Goal: Information Seeking & Learning: Learn about a topic

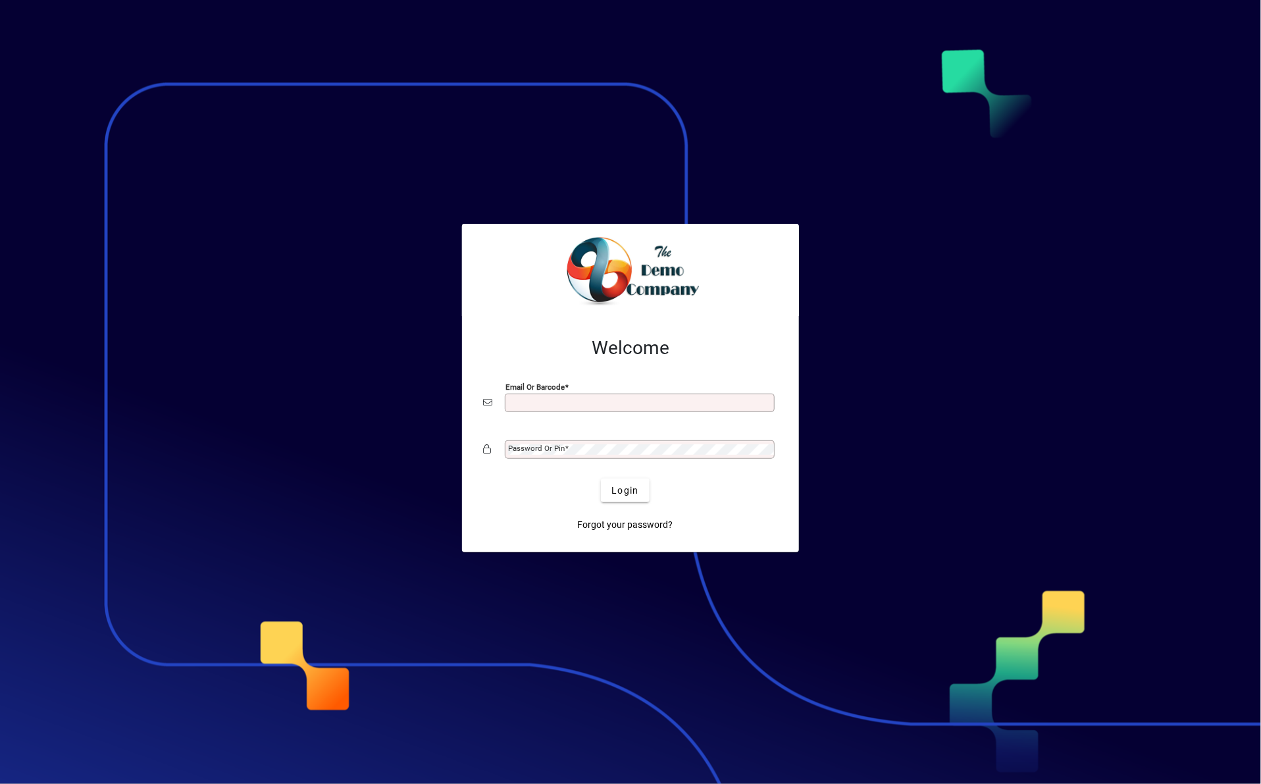
click at [611, 397] on input "Email or Barcode" at bounding box center [641, 402] width 266 height 11
type input "**********"
click at [566, 450] on span at bounding box center [567, 447] width 4 height 9
click at [601, 478] on button "Login" at bounding box center [625, 490] width 48 height 24
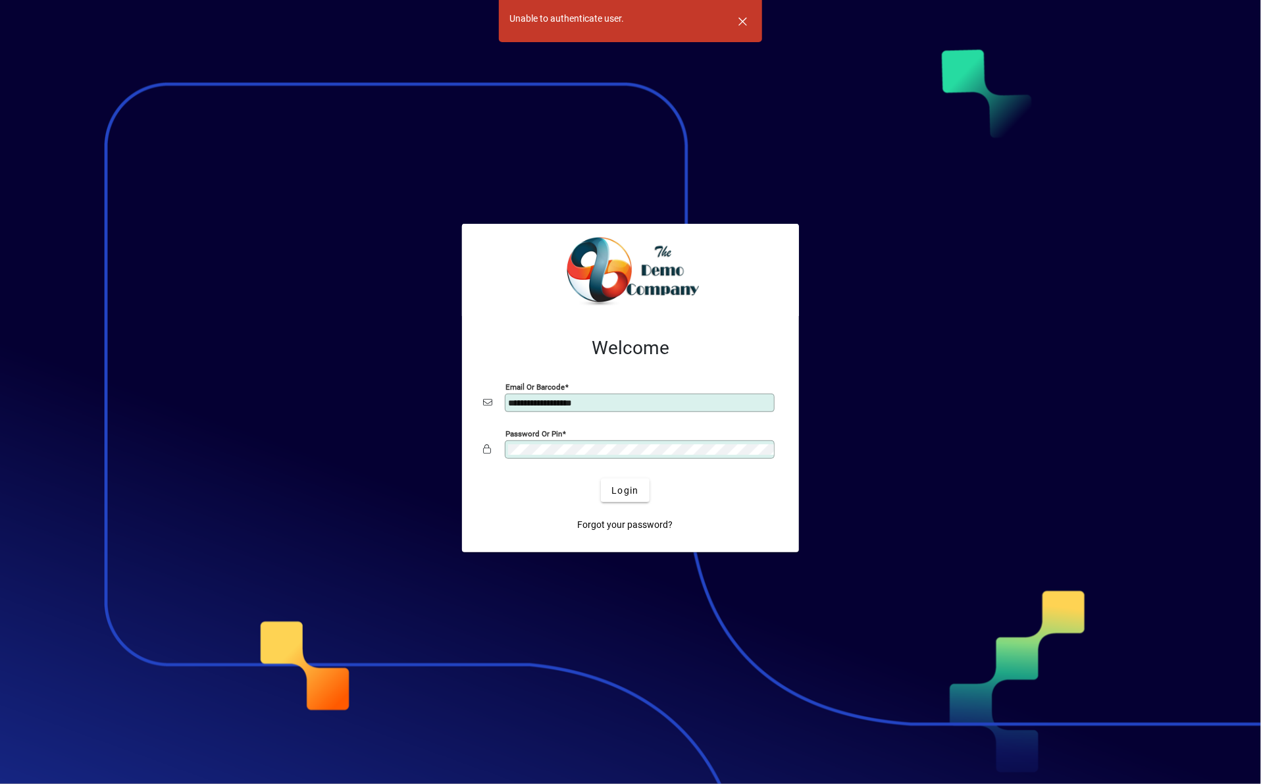
click at [604, 441] on div "Password or Pin" at bounding box center [640, 449] width 270 height 18
click at [508, 441] on div "Password or Pin" at bounding box center [640, 449] width 270 height 18
click at [601, 478] on button "Login" at bounding box center [625, 490] width 48 height 24
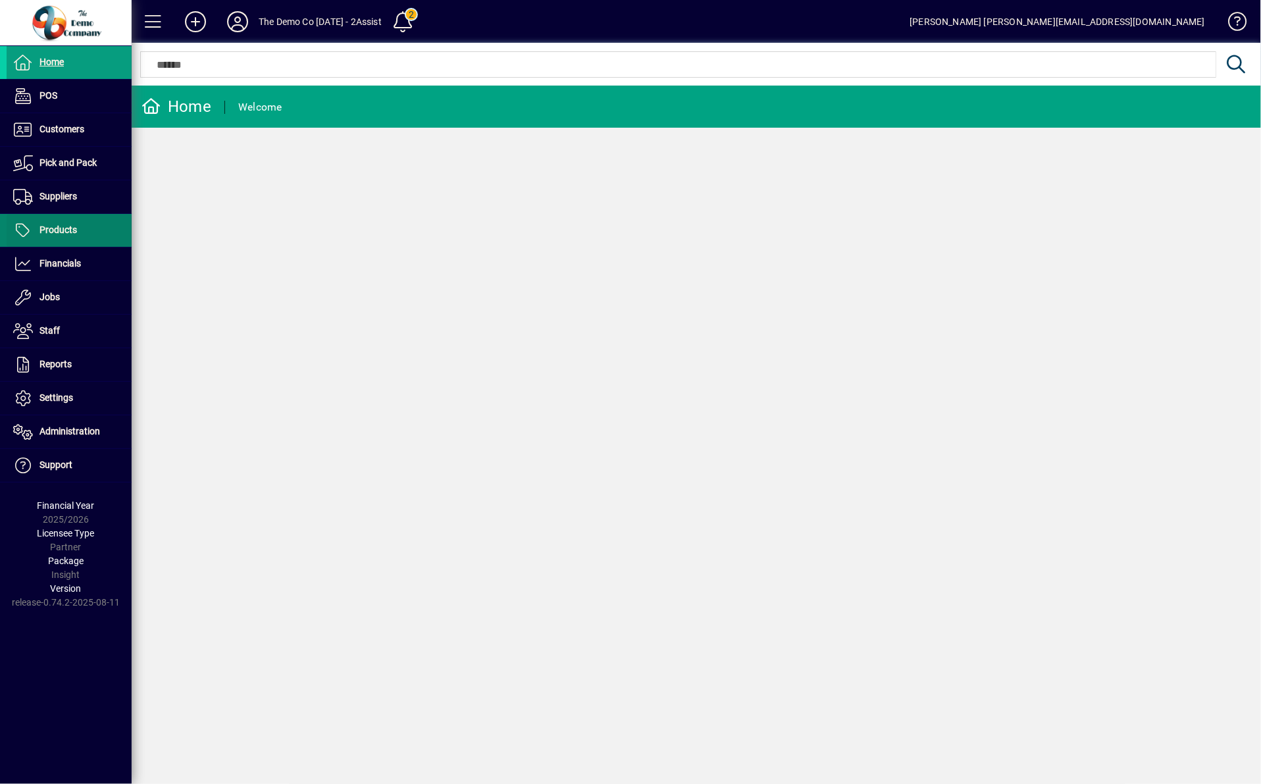
click at [57, 235] on span "Products" at bounding box center [42, 230] width 70 height 16
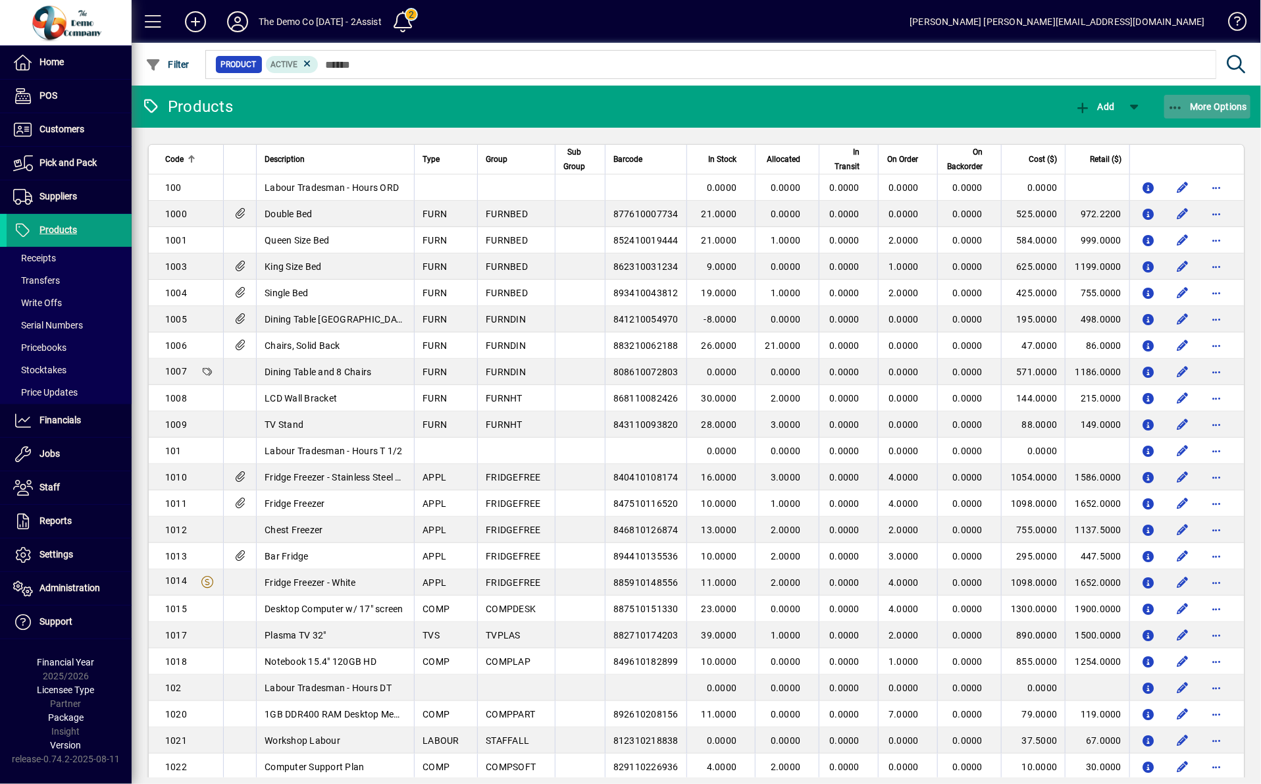
click at [1179, 108] on icon "button" at bounding box center [1175, 107] width 16 height 13
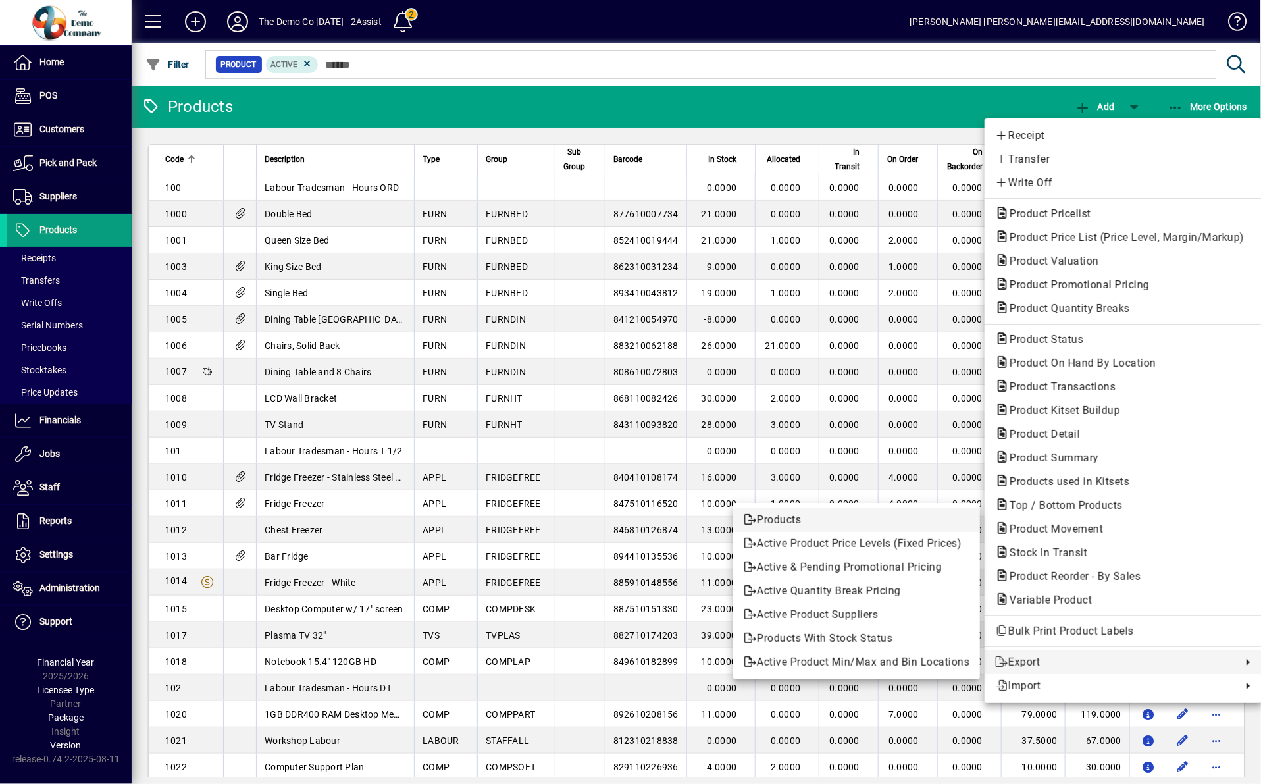
click at [821, 528] on link "Products" at bounding box center [856, 520] width 247 height 24
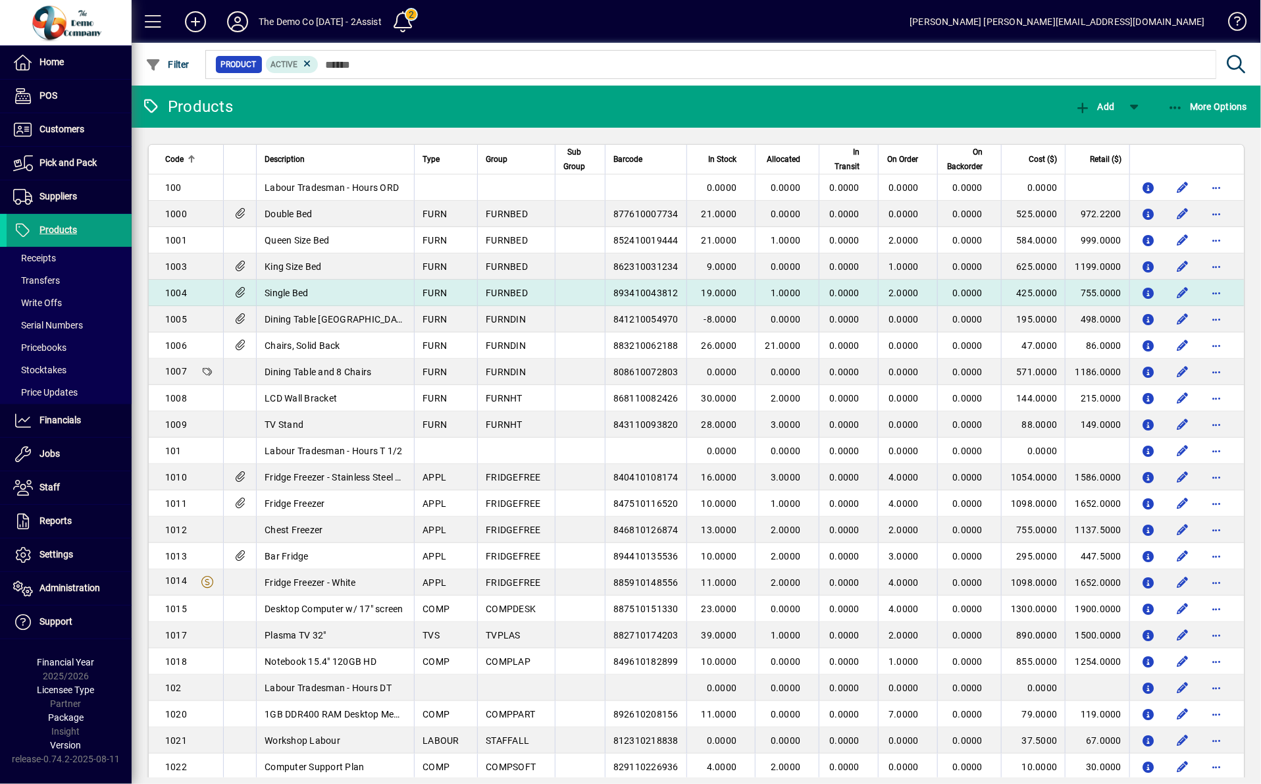
click at [299, 286] on td "Single Bed" at bounding box center [335, 293] width 158 height 26
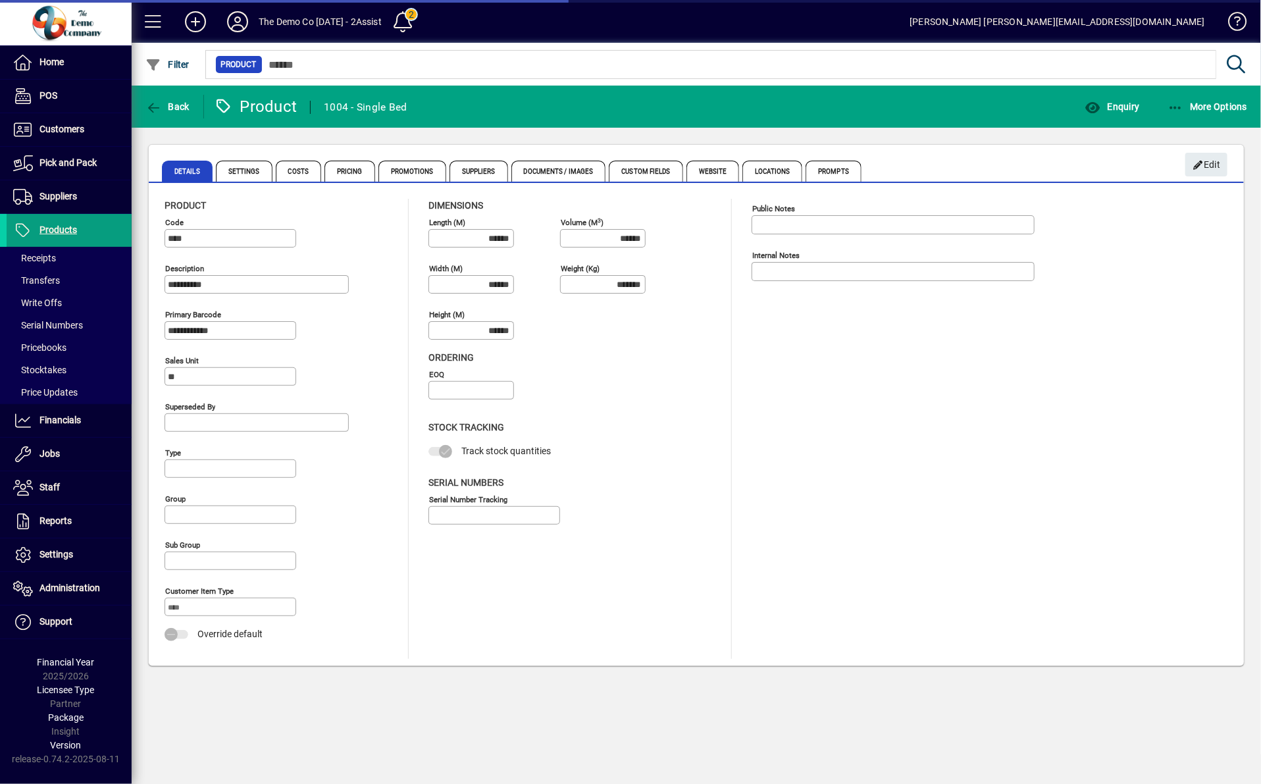
type input "**********"
type input "****"
click at [251, 174] on span "Settings" at bounding box center [244, 171] width 57 height 21
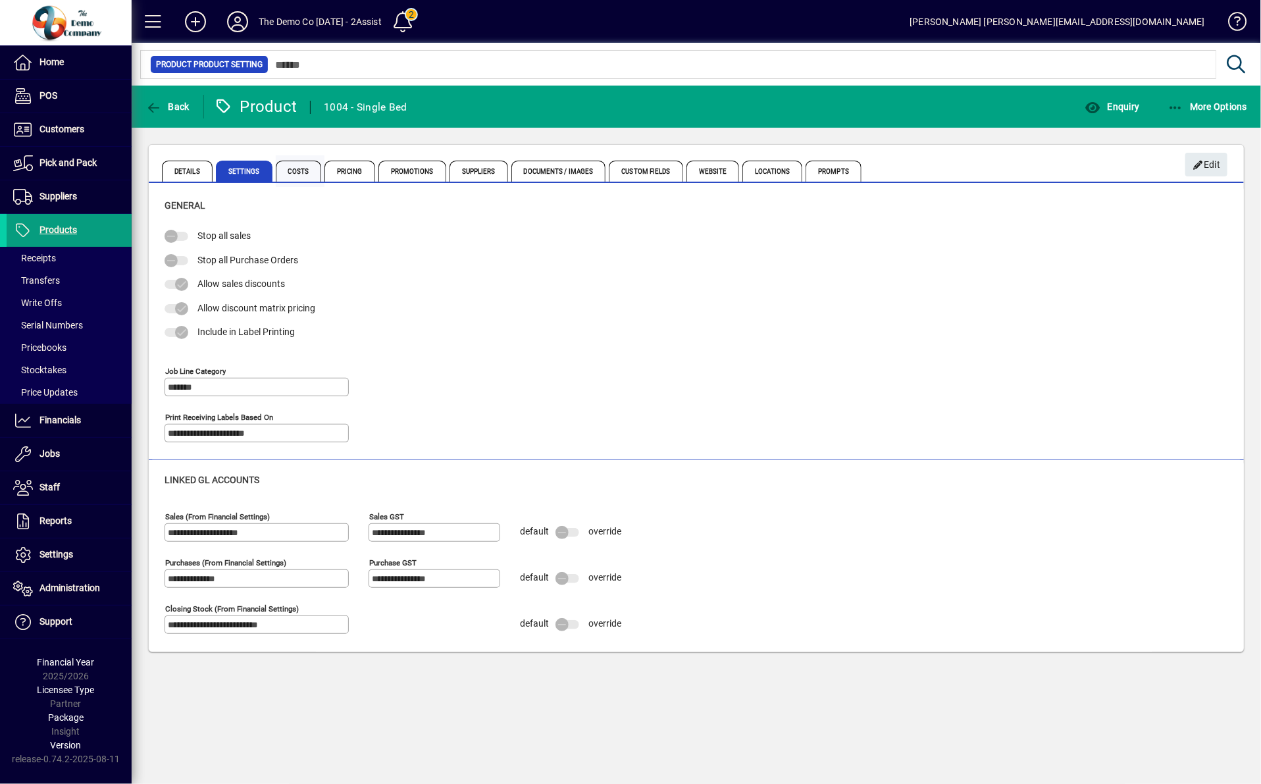
click at [296, 176] on span "Costs" at bounding box center [299, 171] width 46 height 21
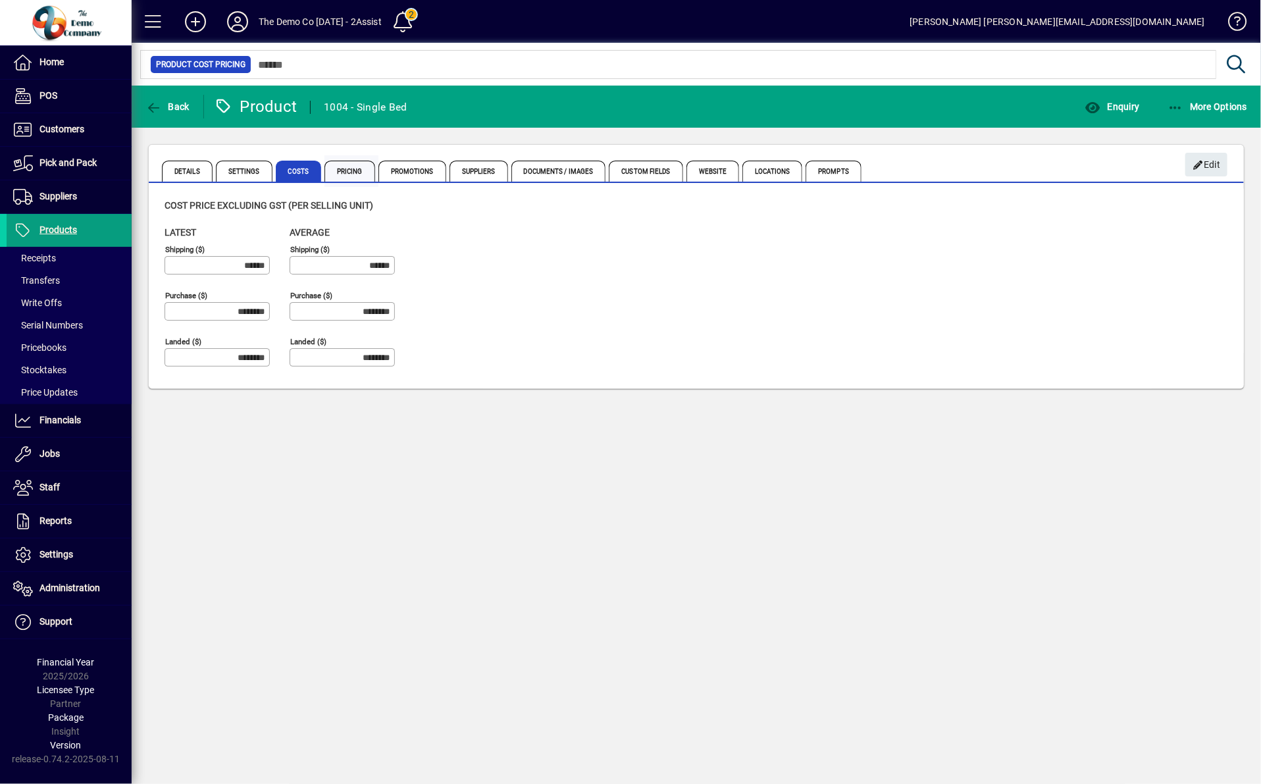
click at [340, 176] on span "Pricing" at bounding box center [349, 171] width 51 height 21
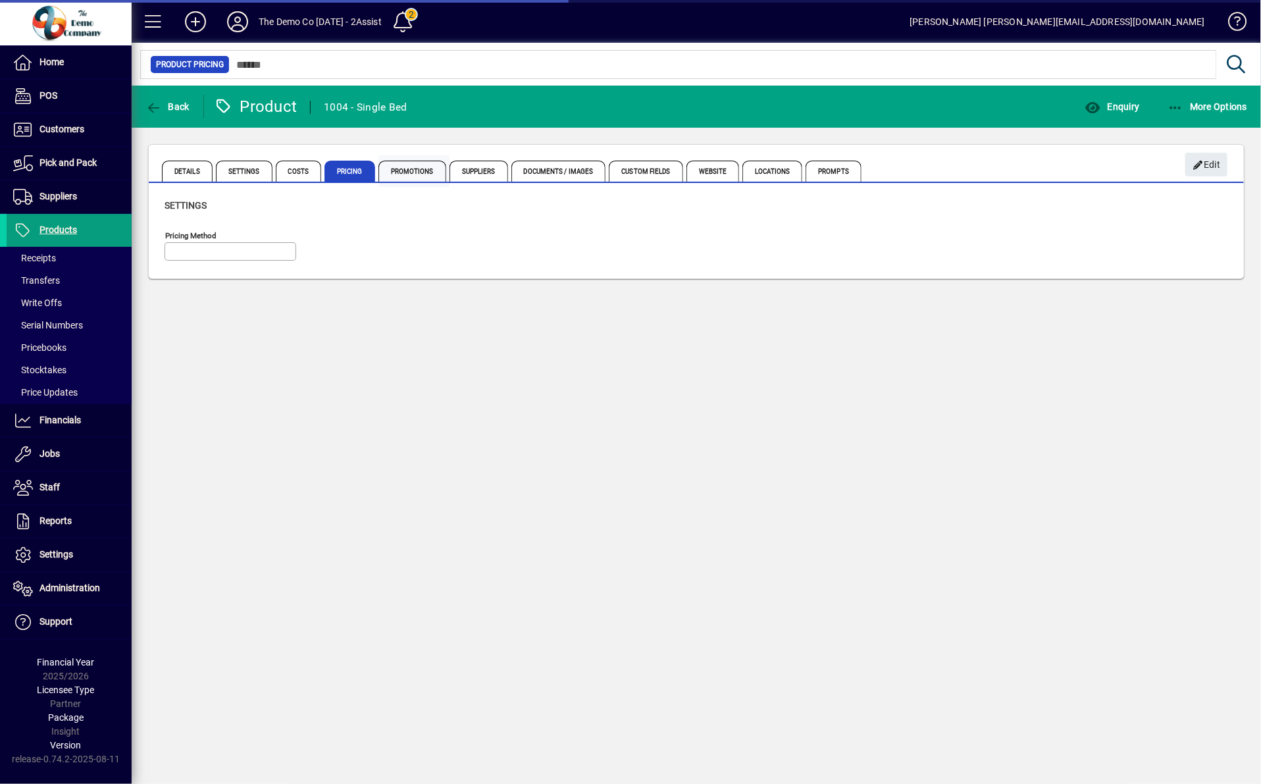
type input "**********"
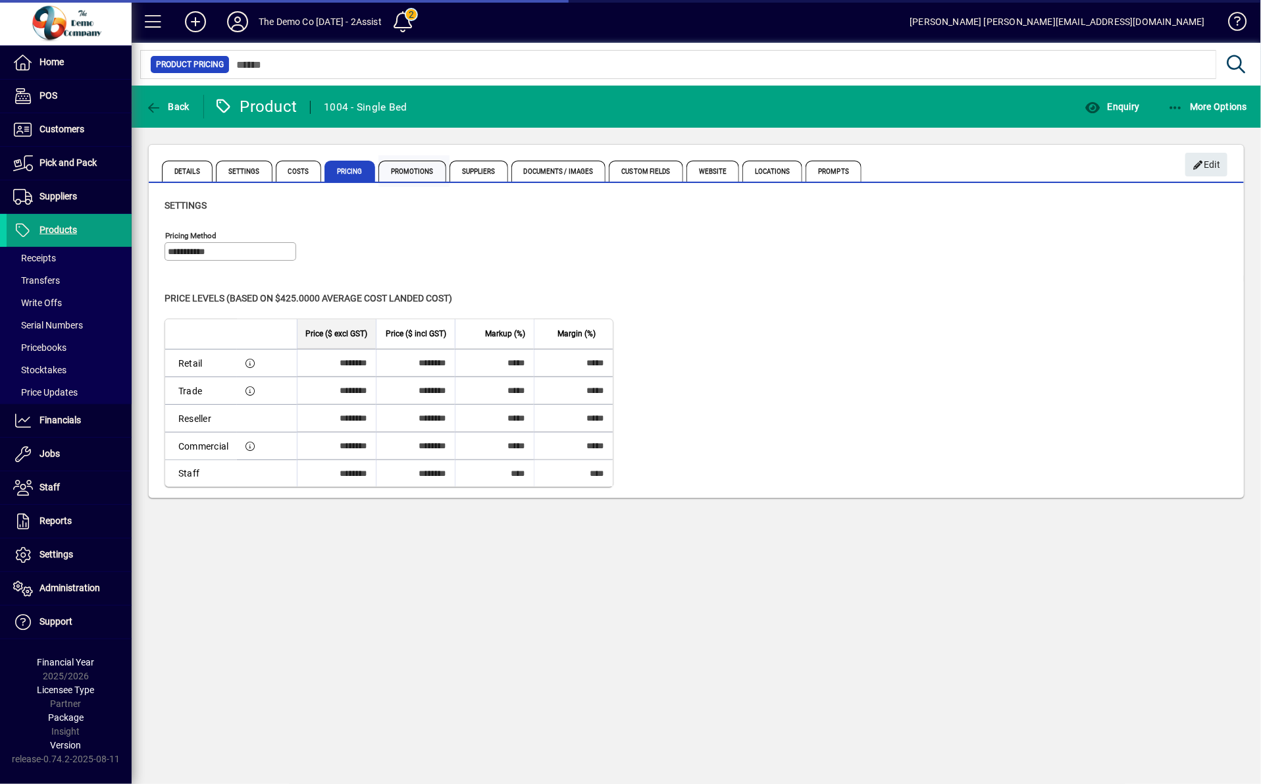
click at [394, 177] on span "Promotions" at bounding box center [412, 171] width 68 height 21
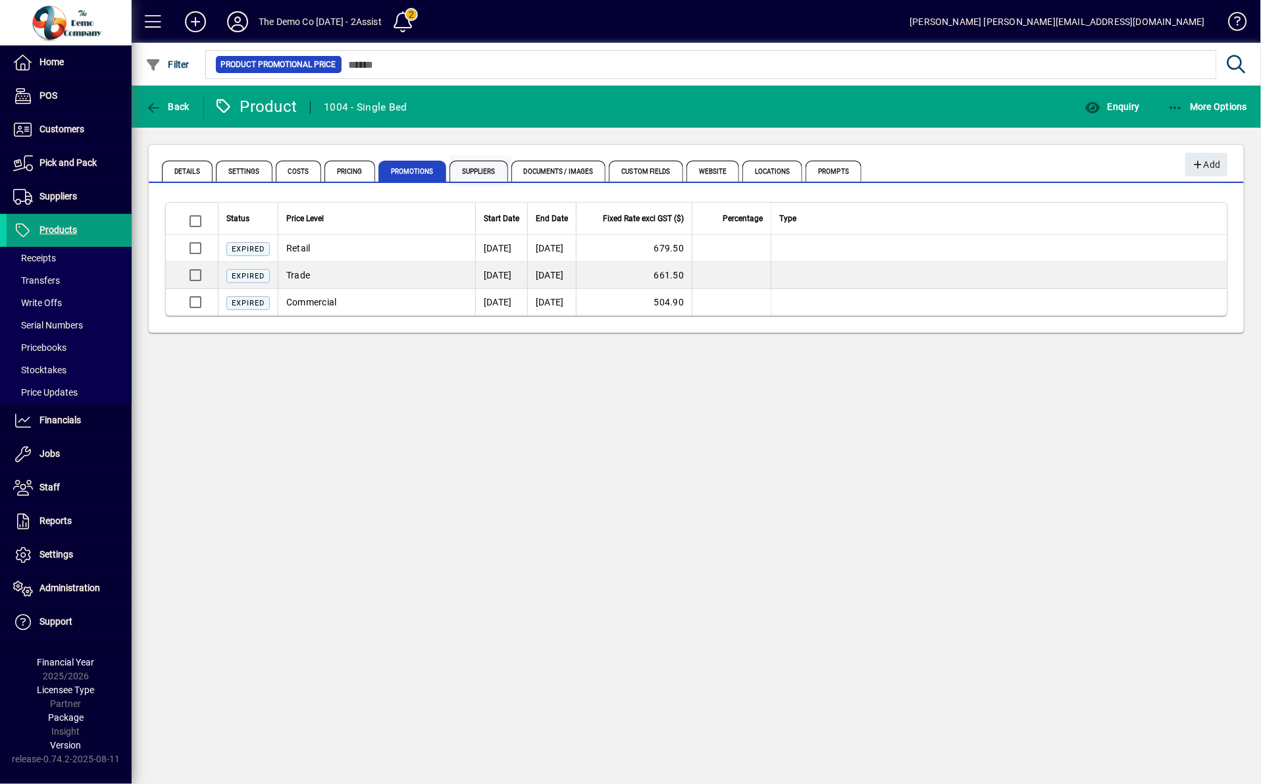
click at [449, 178] on span "Suppliers" at bounding box center [478, 171] width 59 height 21
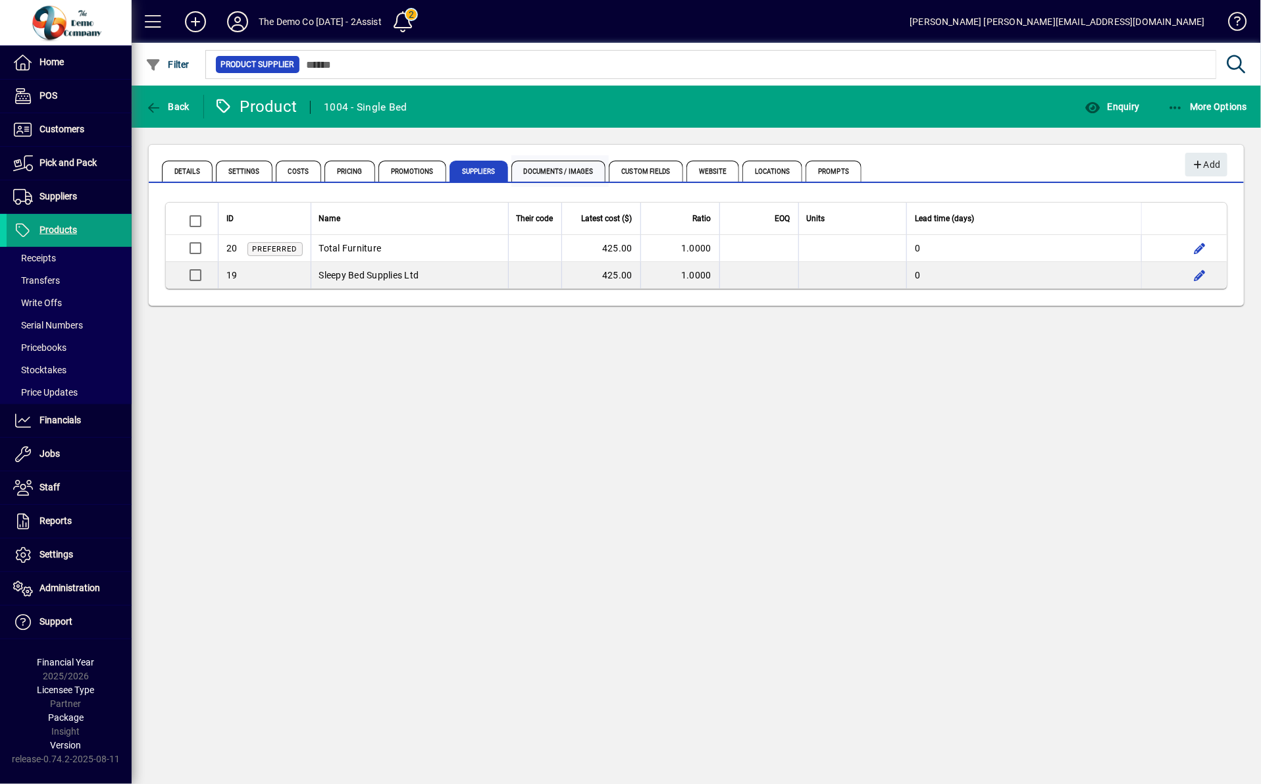
click at [570, 178] on span "Documents / Images" at bounding box center [558, 171] width 95 height 21
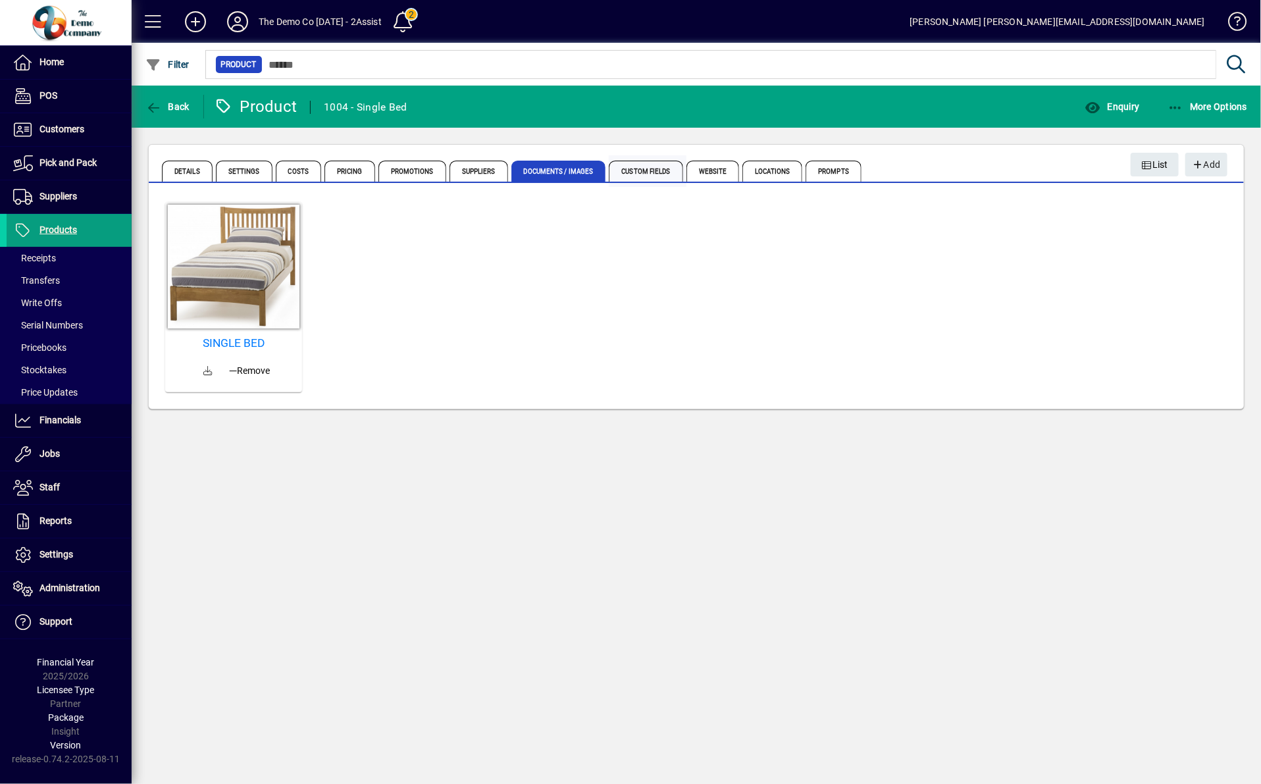
click at [609, 178] on span "Custom Fields" at bounding box center [646, 171] width 74 height 21
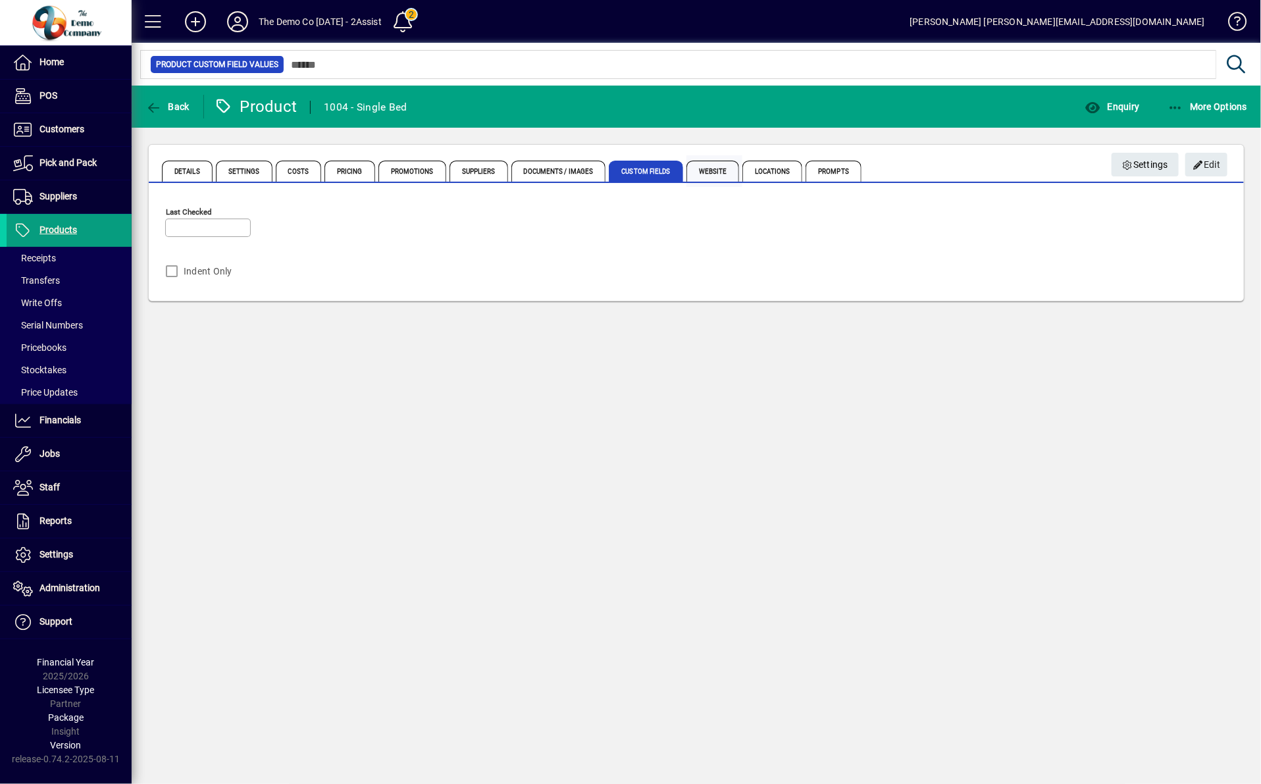
click at [700, 176] on span "Website" at bounding box center [712, 171] width 53 height 21
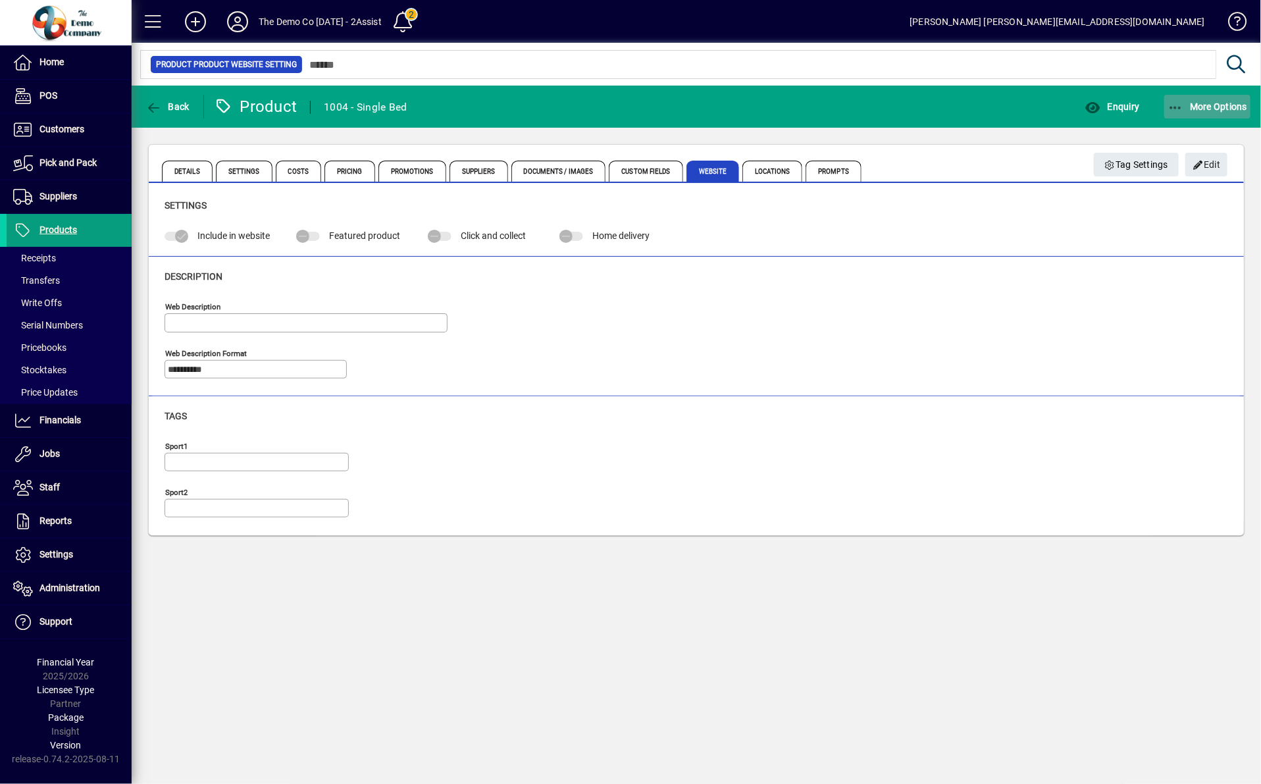
click at [1210, 119] on span "button" at bounding box center [1207, 107] width 87 height 32
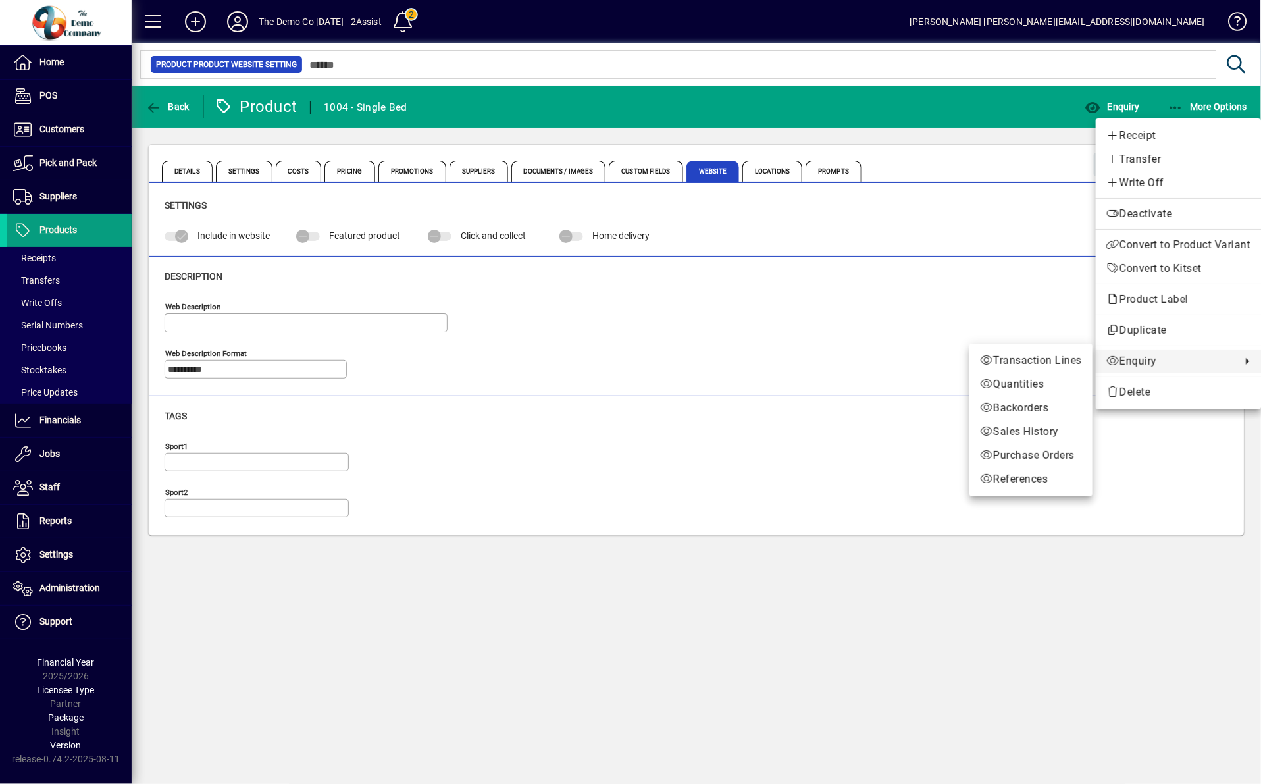
click at [947, 507] on div at bounding box center [630, 392] width 1261 height 784
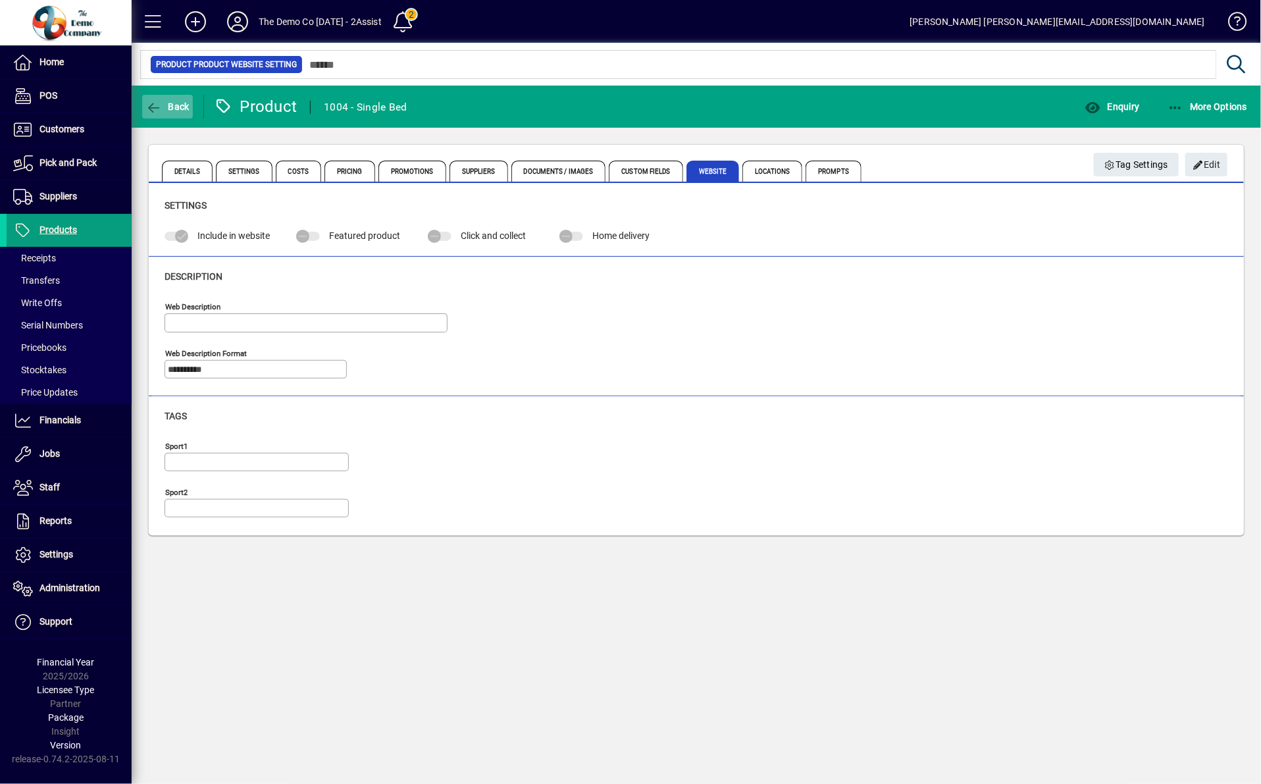
click at [181, 103] on span "Back" at bounding box center [167, 106] width 44 height 11
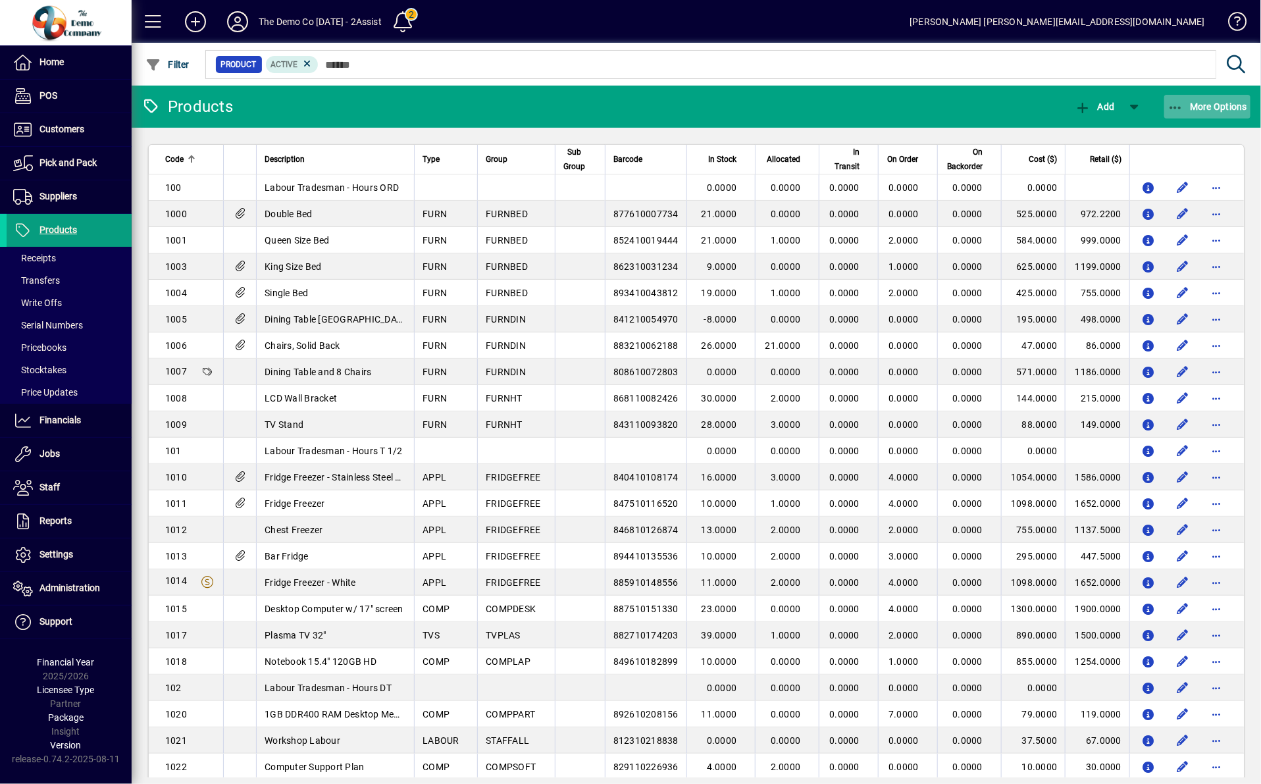
click at [1213, 112] on span "button" at bounding box center [1207, 107] width 87 height 32
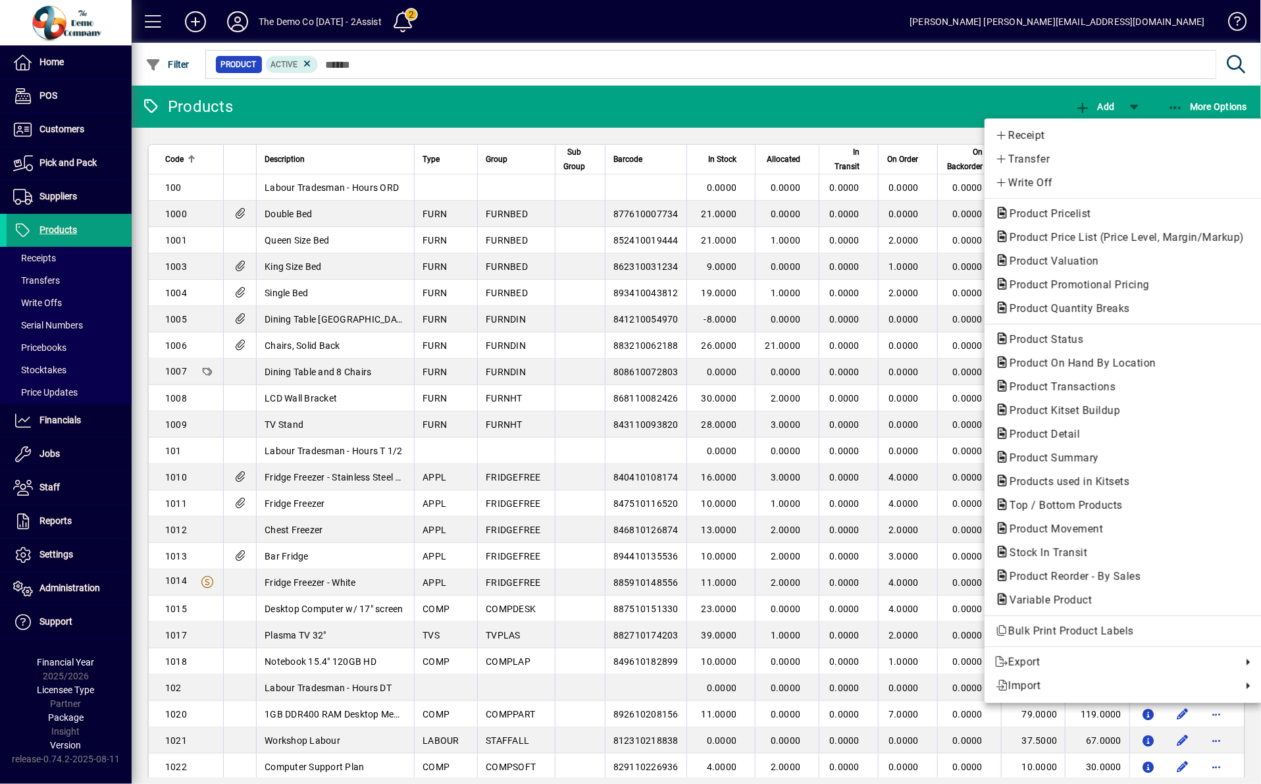
click at [947, 101] on div at bounding box center [630, 392] width 1261 height 784
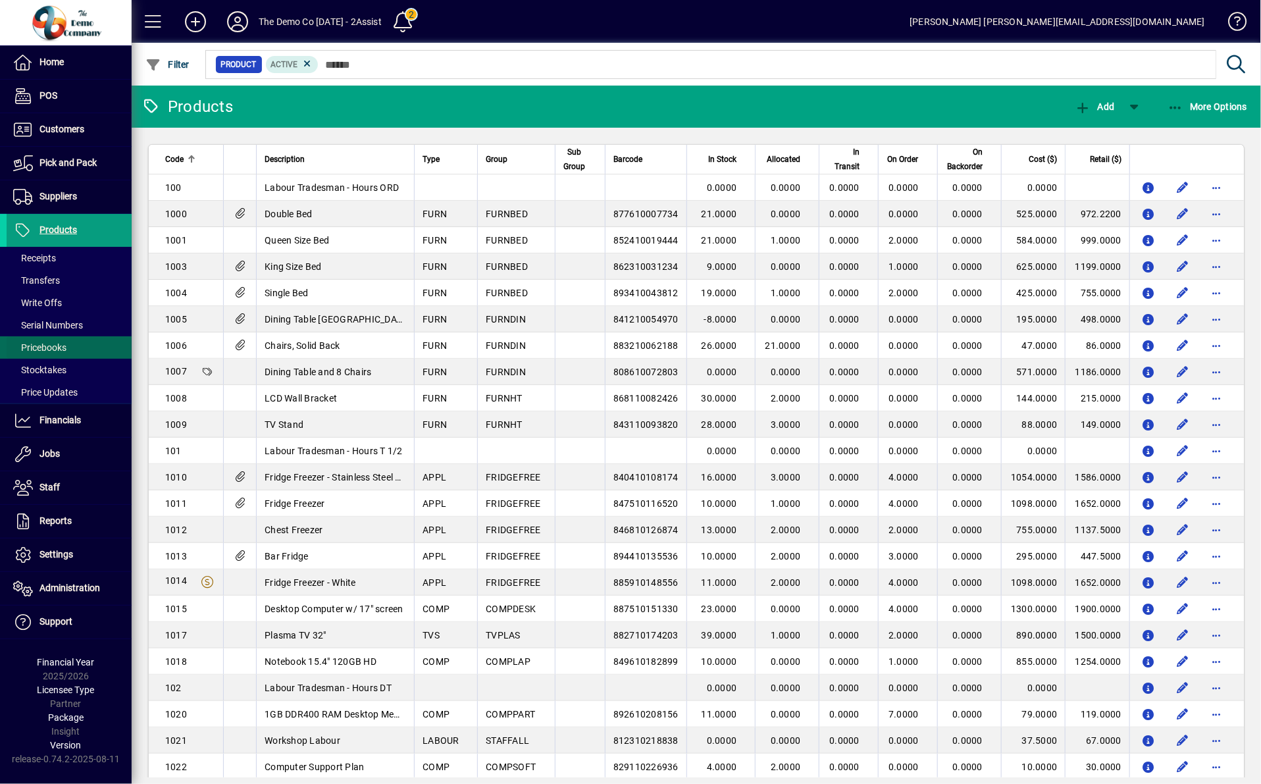
click at [33, 347] on span "Pricebooks" at bounding box center [39, 347] width 53 height 11
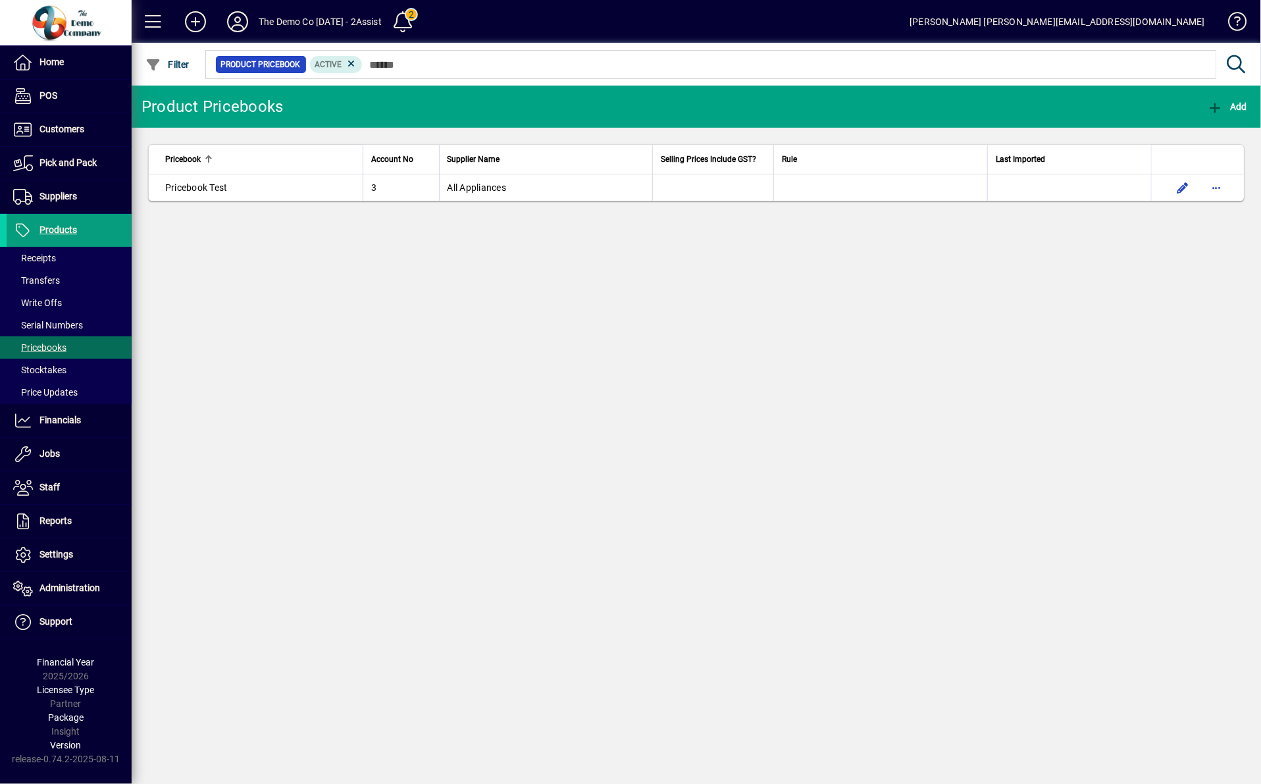
click at [483, 172] on th "Supplier Name" at bounding box center [546, 160] width 214 height 30
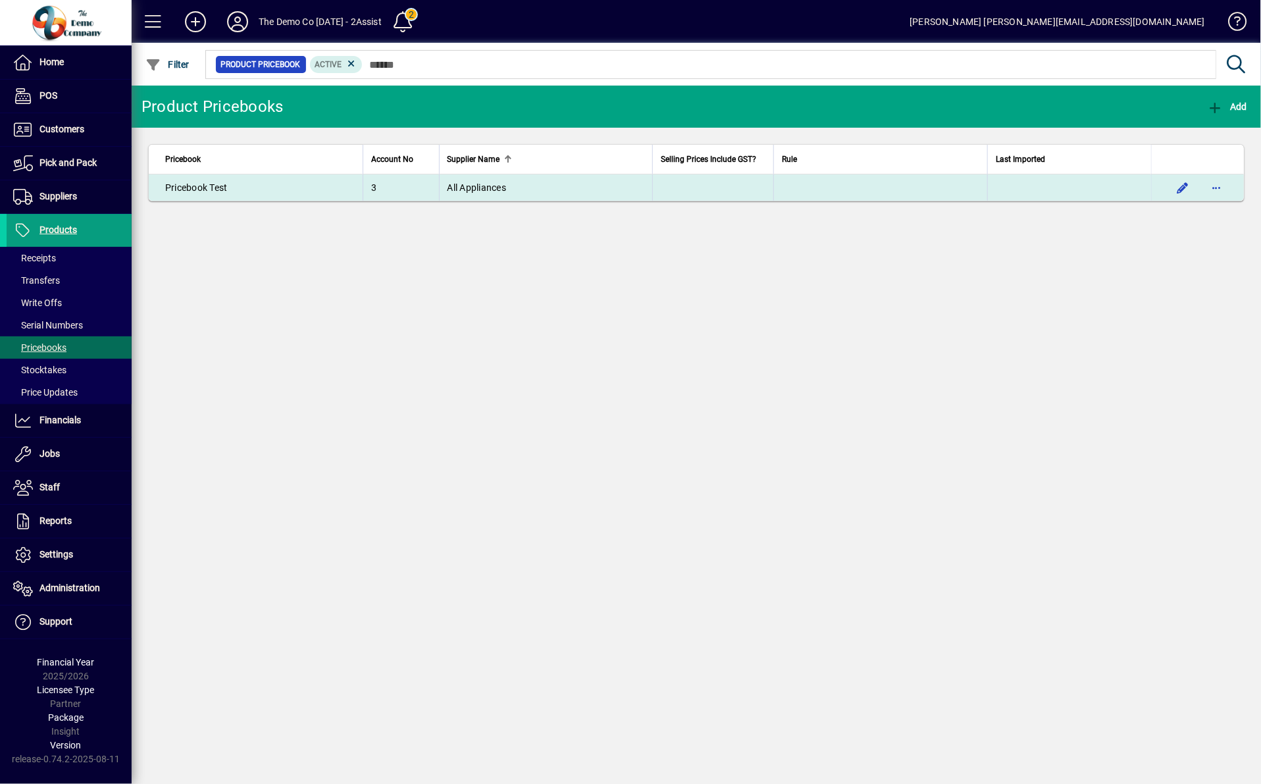
click at [497, 186] on span "All Appliances" at bounding box center [476, 187] width 59 height 11
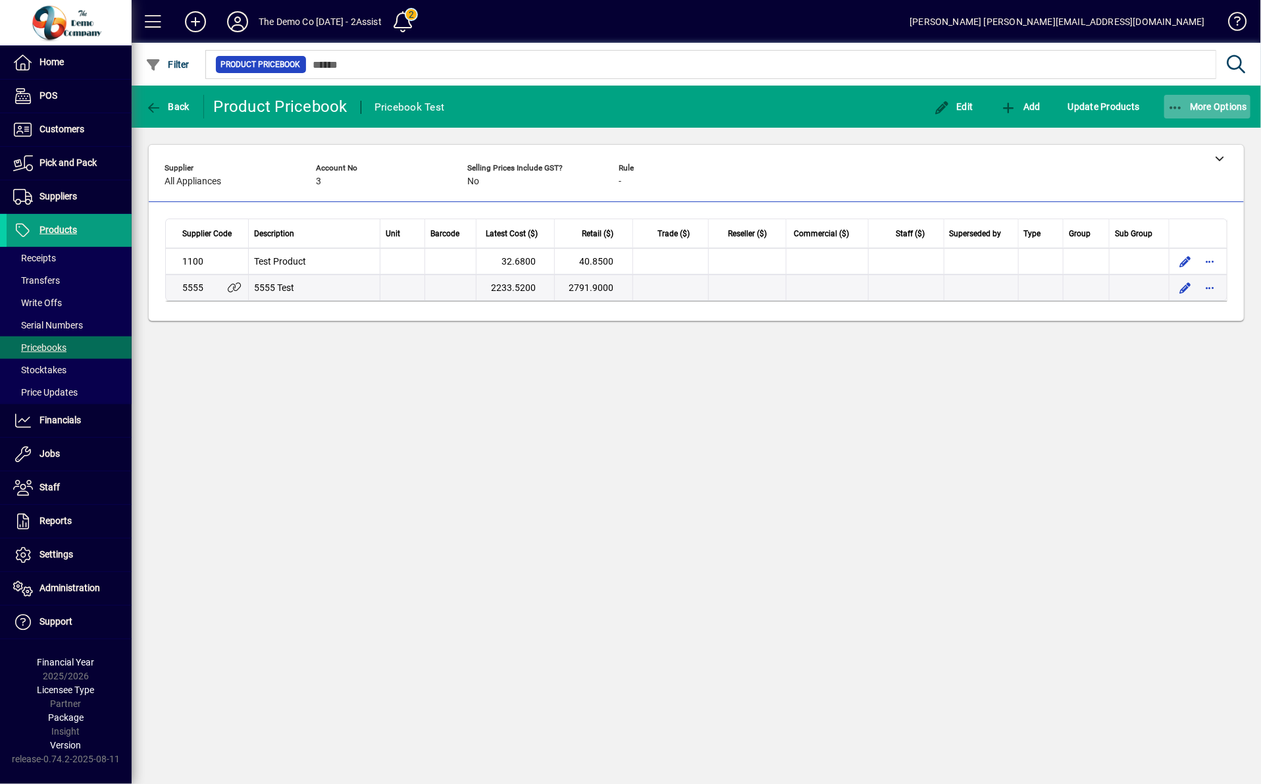
click at [1171, 105] on icon "button" at bounding box center [1175, 107] width 16 height 13
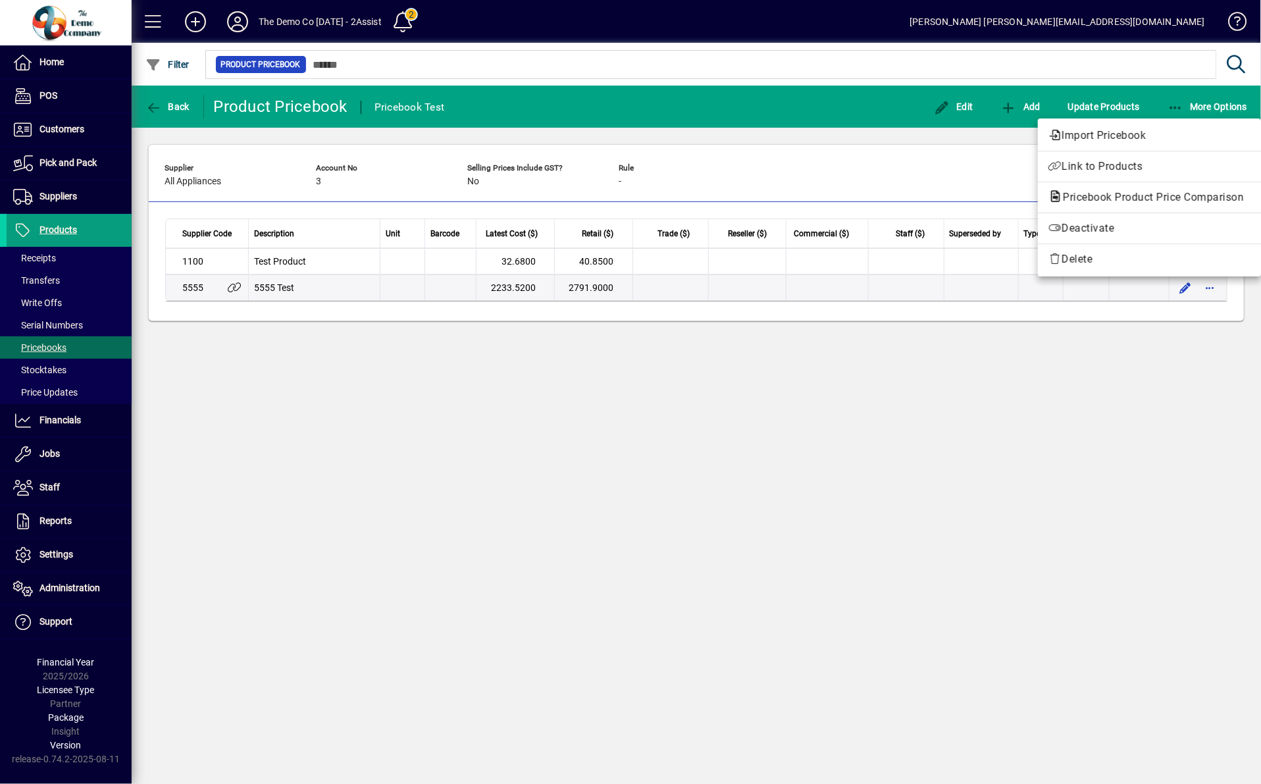
click at [240, 13] on div at bounding box center [630, 392] width 1261 height 784
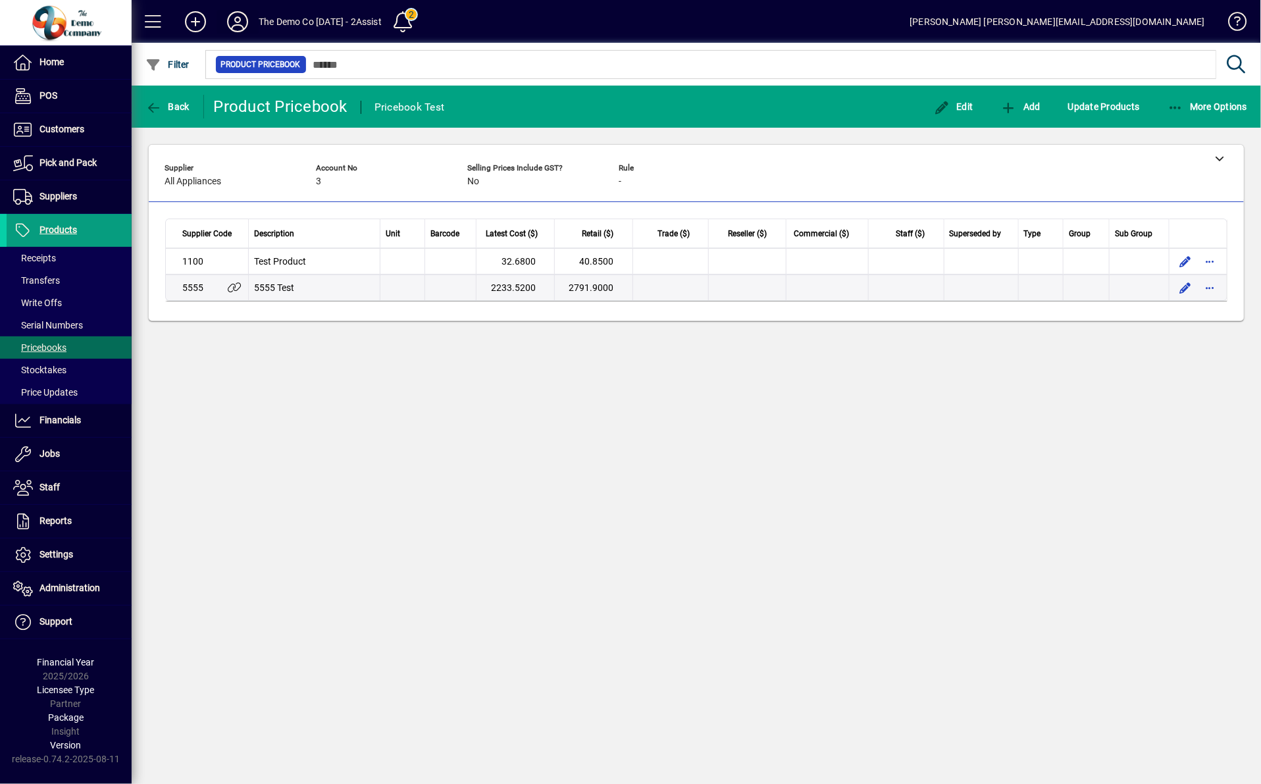
click at [240, 16] on icon at bounding box center [237, 21] width 26 height 21
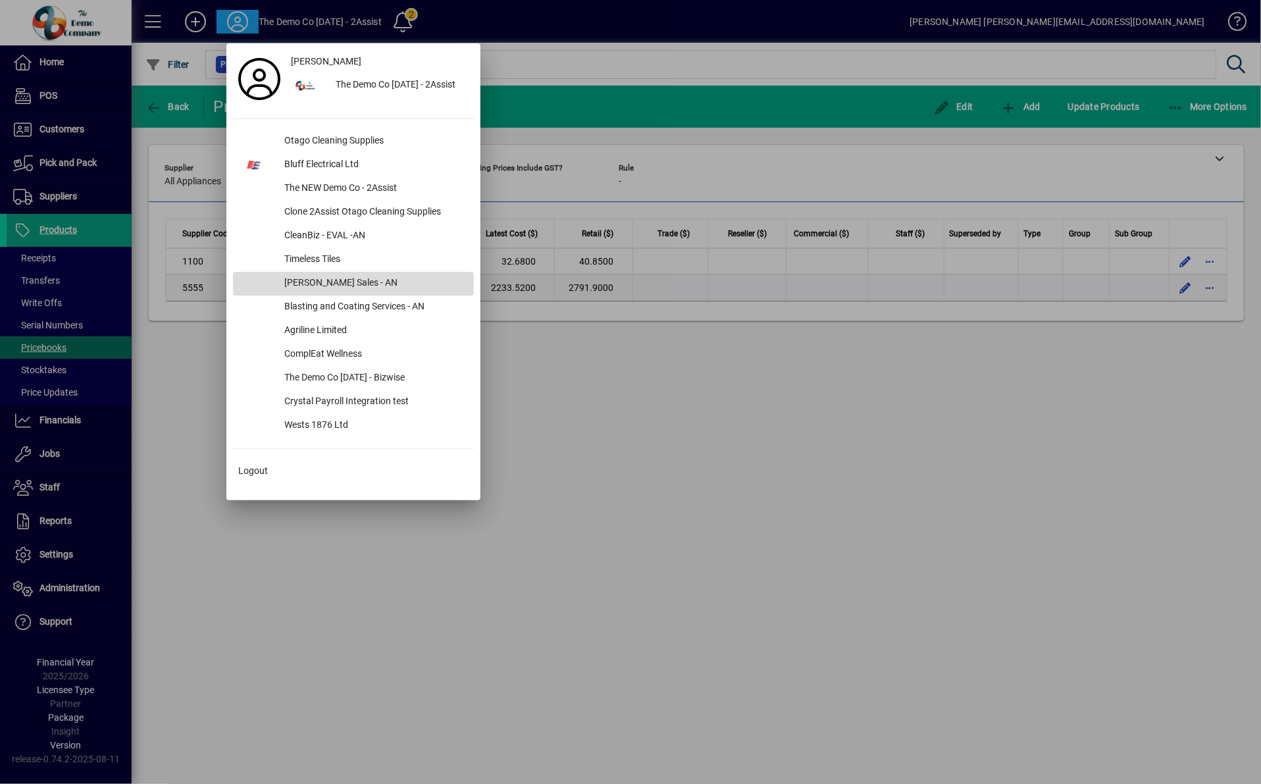
click at [342, 280] on div "[PERSON_NAME] Sales - AN" at bounding box center [374, 284] width 200 height 24
